Goal: Task Accomplishment & Management: Use online tool/utility

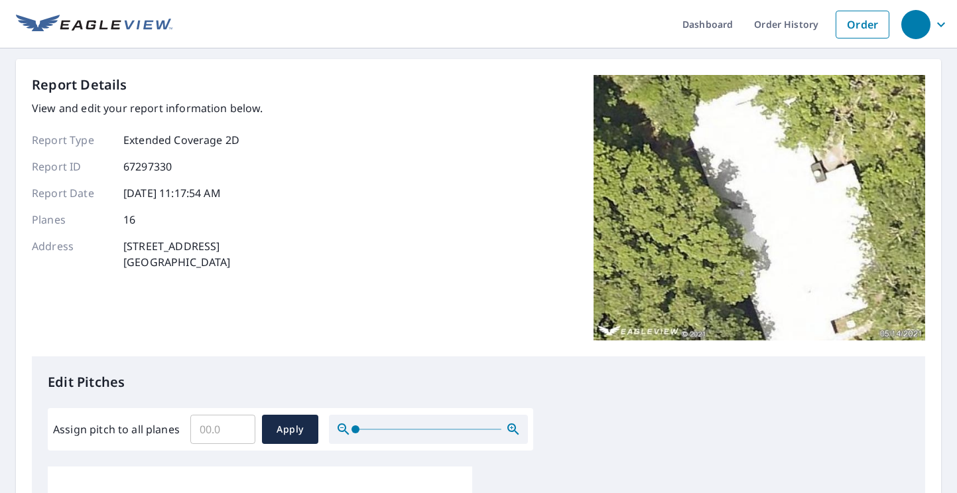
click at [212, 429] on input "Assign pitch to all planes" at bounding box center [222, 429] width 65 height 37
type input "4"
click at [291, 419] on button "Apply" at bounding box center [290, 429] width 56 height 29
type input "4"
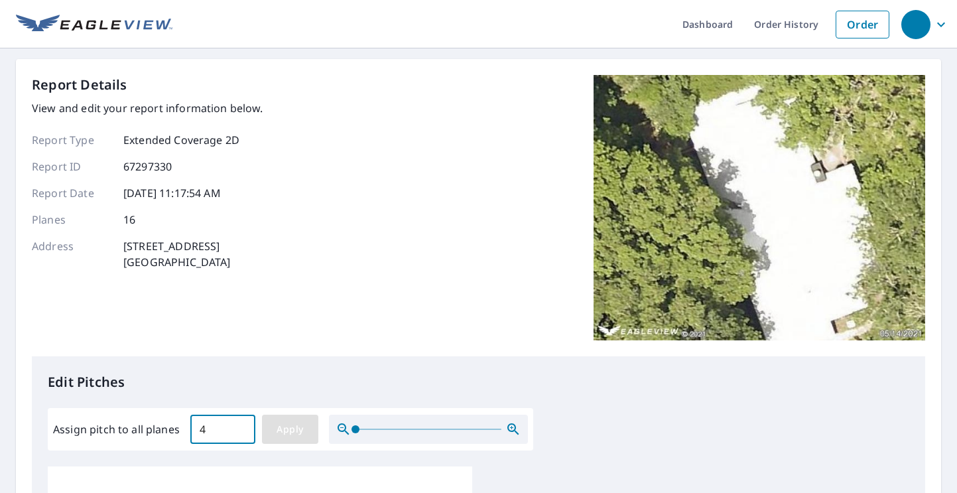
type input "4"
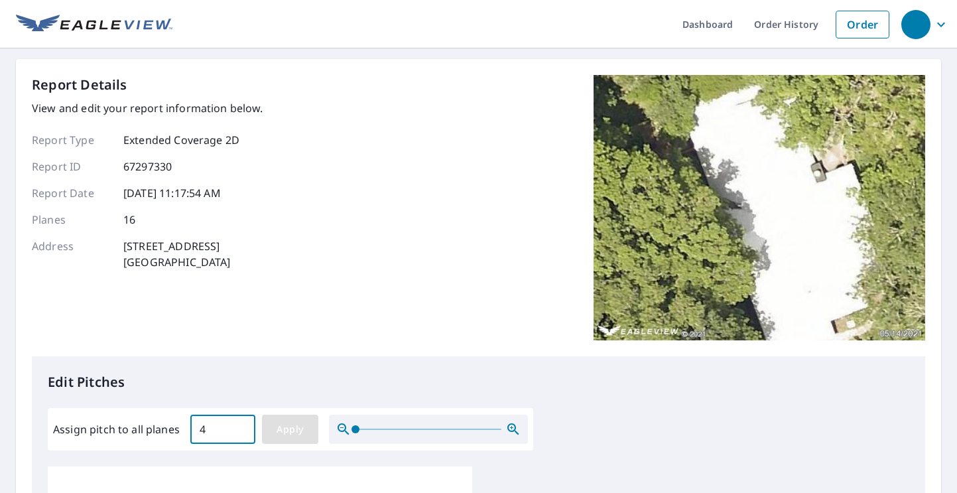
type input "4"
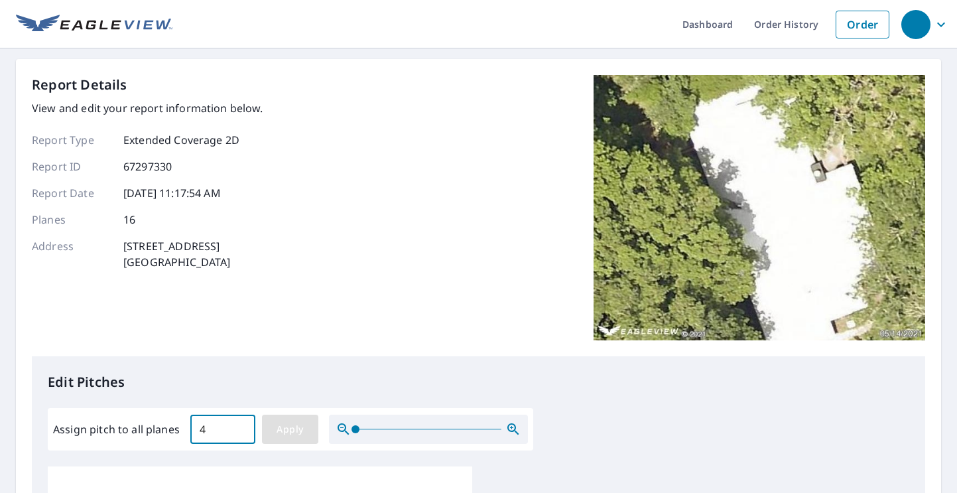
type input "4"
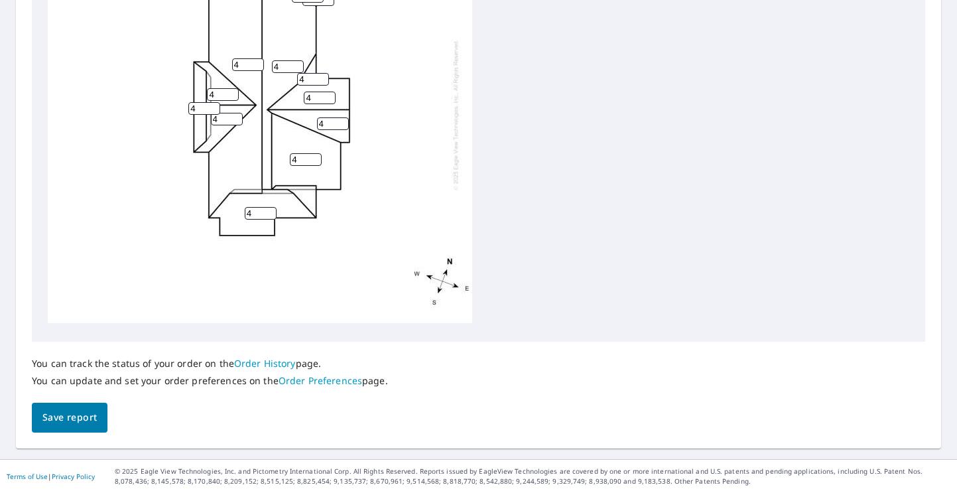
scroll to position [556, 0]
click at [89, 420] on span "Save report" at bounding box center [69, 418] width 54 height 17
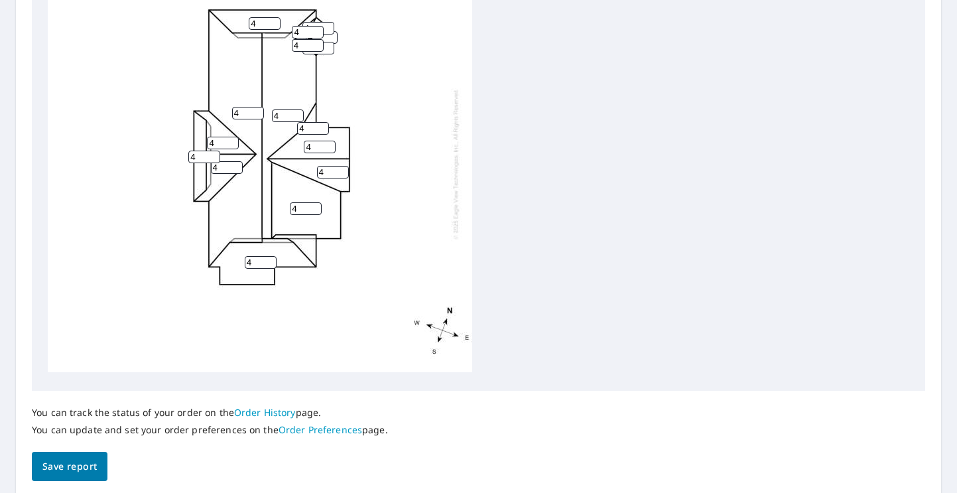
scroll to position [0, 0]
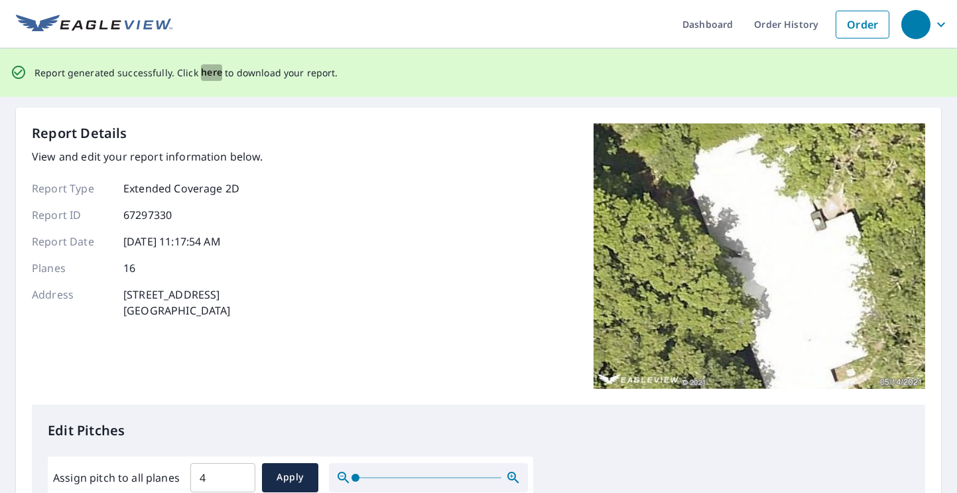
click at [209, 72] on span "here" at bounding box center [212, 72] width 22 height 17
